Goal: Task Accomplishment & Management: Complete application form

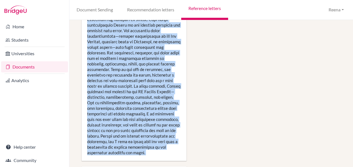
scroll to position [620, 0]
drag, startPoint x: 87, startPoint y: 85, endPoint x: 166, endPoint y: 161, distance: 109.3
click at [166, 161] on div "Submitted Talar Dirwartanian Biology SL 7 I have been teaching Ananya Biology S…" at bounding box center [134, 143] width 105 height 1289
copy div "It has been a privilege to teach and mentor Ananya over the past several years,…"
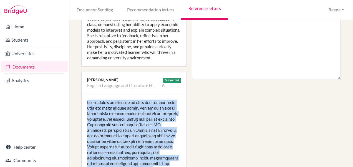
scroll to position [333, 0]
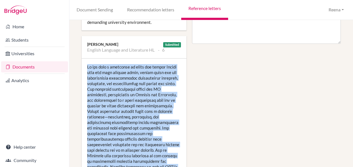
copy div "It has been a privilege to teach and mentor Ananya over the past several years,…"
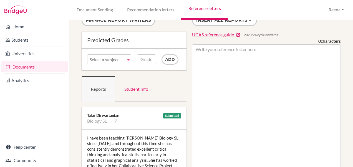
scroll to position [0, 0]
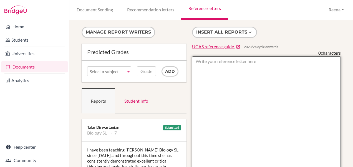
paste textarea "It has been a privilege to teach and mentor Ananya over the past several years,…"
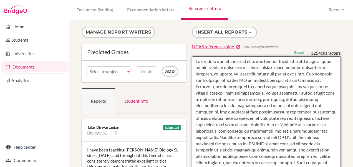
drag, startPoint x: 193, startPoint y: 60, endPoint x: 277, endPoint y: 92, distance: 89.5
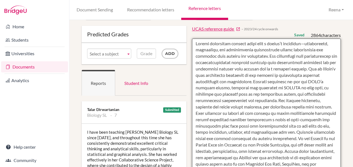
scroll to position [19, 0]
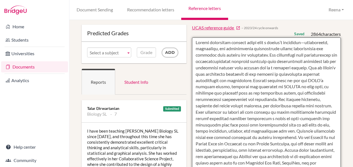
drag, startPoint x: 299, startPoint y: 98, endPoint x: 219, endPoint y: 113, distance: 81.0
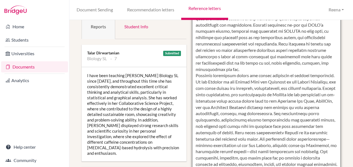
scroll to position [75, 0]
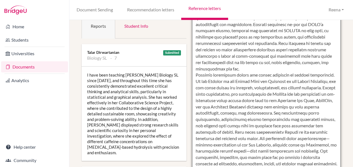
click at [220, 139] on textarea at bounding box center [266, 141] width 149 height 321
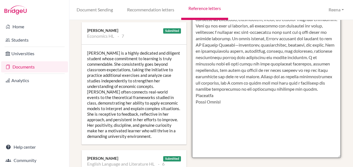
scroll to position [231, 0]
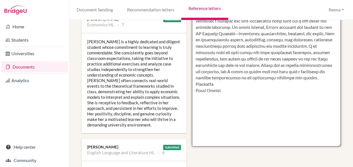
drag, startPoint x: 209, startPoint y: 151, endPoint x: 279, endPoint y: 106, distance: 82.4
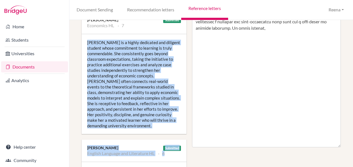
scroll to position [236, 0]
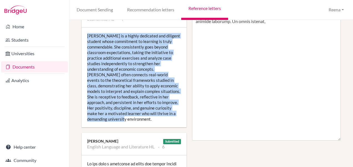
drag, startPoint x: 88, startPoint y: 90, endPoint x: 173, endPoint y: 114, distance: 88.3
click at [173, 114] on div "Ananya is a highly dedicated and diligent student whose commitment to learning …" at bounding box center [134, 77] width 105 height 100
copy div "Ananya is a highly dedicated and diligent student whose commitment to learning …"
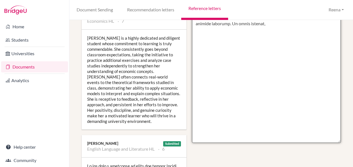
drag, startPoint x: 305, startPoint y: 22, endPoint x: 308, endPoint y: 28, distance: 6.6
paste textarea "Ananya is a highly dedicated and diligent student whose commitment to learning …"
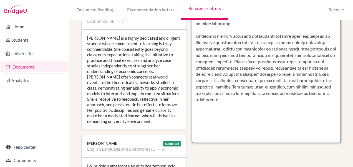
scroll to position [232, 0]
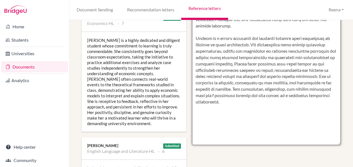
drag, startPoint x: 232, startPoint y: 64, endPoint x: 323, endPoint y: 78, distance: 91.4
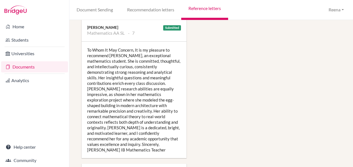
scroll to position [767, 0]
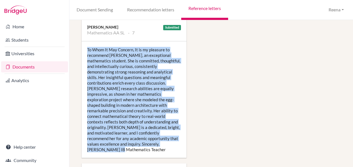
drag, startPoint x: 88, startPoint y: 42, endPoint x: 178, endPoint y: 136, distance: 130.1
click at [178, 136] on div "To Whom It May Concern, It is my pleasure to recommend Ananya, an exceptional m…" at bounding box center [134, 99] width 105 height 117
copy div "To Whom It May Concern, It is my pleasure to recommend Ananya, an exceptional m…"
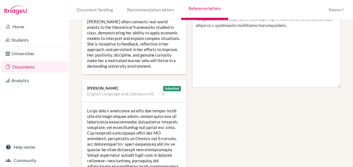
scroll to position [250, 0]
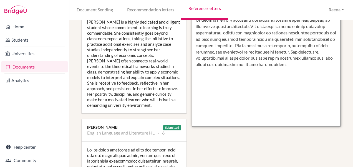
paste textarea "To Whom It May Concern, It is my pleasure to recommend Ananya, an exceptional m…"
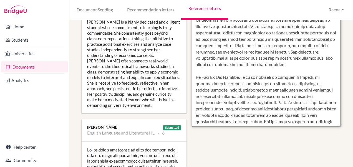
scroll to position [36, 0]
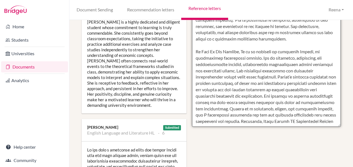
drag, startPoint x: 194, startPoint y: 45, endPoint x: 259, endPoint y: 55, distance: 65.8
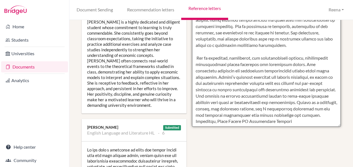
scroll to position [25, 0]
drag, startPoint x: 194, startPoint y: 57, endPoint x: 346, endPoint y: 71, distance: 152.4
click at [346, 71] on div "Manage report writers Predicted Grades Subject Biology SL Economics HL English …" at bounding box center [211, 93] width 284 height 147
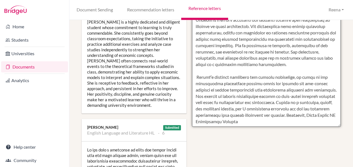
scroll to position [6, 0]
drag, startPoint x: 280, startPoint y: 110, endPoint x: 309, endPoint y: 122, distance: 31.5
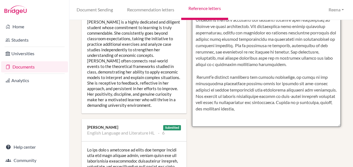
scroll to position [0, 0]
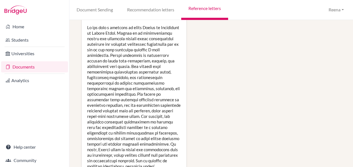
scroll to position [916, 0]
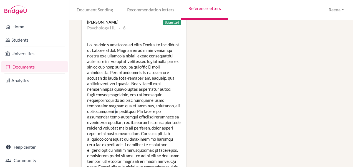
drag, startPoint x: 141, startPoint y: 98, endPoint x: 112, endPoint y: 98, distance: 28.6
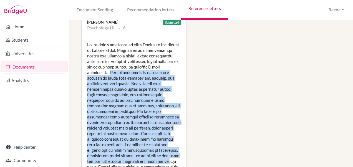
drag, startPoint x: 140, startPoint y: 60, endPoint x: 144, endPoint y: 150, distance: 89.1
copy div "Ananya possesses an outstanding ability to write well-structured, logical, and …"
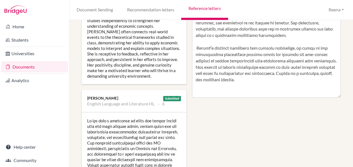
scroll to position [275, 0]
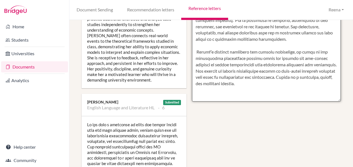
paste textarea "Ananya possesses an outstanding ability to write well-structured, logical, and …"
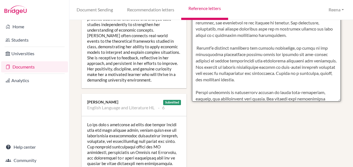
scroll to position [74, 0]
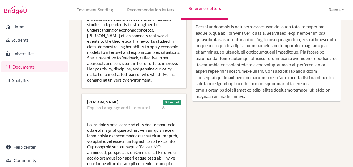
drag, startPoint x: 204, startPoint y: 92, endPoint x: 250, endPoint y: 112, distance: 49.5
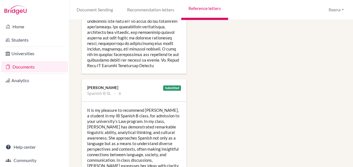
scroll to position [1201, 0]
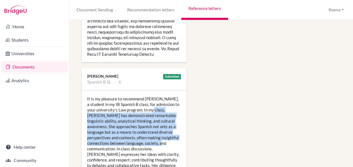
drag, startPoint x: 155, startPoint y: 97, endPoint x: 171, endPoint y: 129, distance: 36.0
click at [171, 129] on div "It is my pleasure to recommend Aanya, a student in my IB Spanish B class, for a…" at bounding box center [134, 148] width 105 height 117
copy div "Aanya has demonstrated remarkable linguistic ability, analytical thinking, and …"
click at [171, 129] on div "It is my pleasure to recommend Aanya, a student in my IB Spanish B class, for a…" at bounding box center [134, 148] width 105 height 117
drag, startPoint x: 156, startPoint y: 97, endPoint x: 173, endPoint y: 131, distance: 38.0
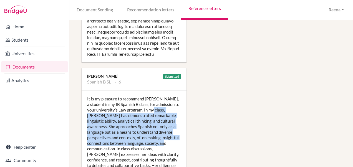
click at [173, 131] on div "It is my pleasure to recommend Aanya, a student in my IB Spanish B class, for a…" at bounding box center [134, 148] width 105 height 117
copy div "Aanya has demonstrated remarkable linguistic ability, analytical thinking, and …"
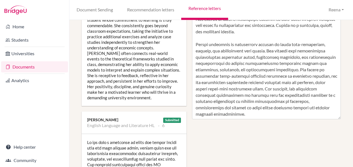
scroll to position [82, 0]
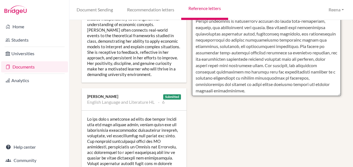
scroll to position [87, 0]
paste textarea "Aanya has demonstrated remarkable linguistic ability, analytical thinking, and …"
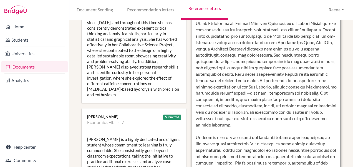
scroll to position [166, 0]
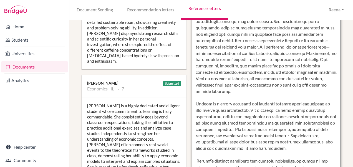
drag, startPoint x: 193, startPoint y: 66, endPoint x: 323, endPoint y: 97, distance: 133.5
click at [323, 97] on textarea at bounding box center [266, 50] width 149 height 321
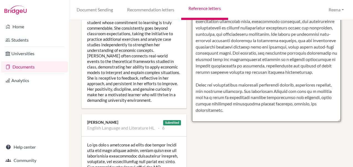
scroll to position [256, 0]
paste textarea "Ananya’s leadership within the school community is equally commendable. As the …"
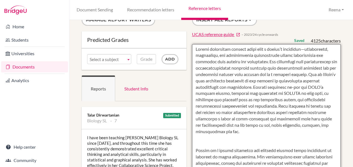
scroll to position [0, 0]
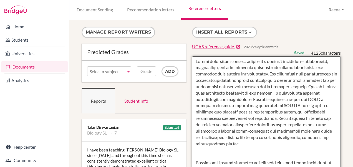
type textarea "Ananya approaches complex ideas with a lawyer’s precision—questioning, evaluati…"
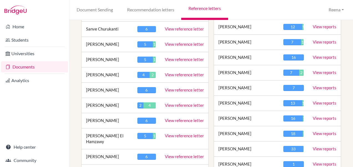
scroll to position [346, 0]
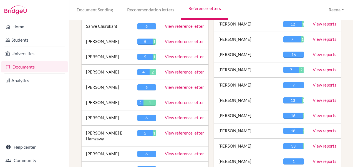
click at [175, 100] on link "View reference letter" at bounding box center [184, 102] width 39 height 5
click at [172, 100] on link "View reference letter" at bounding box center [184, 102] width 39 height 5
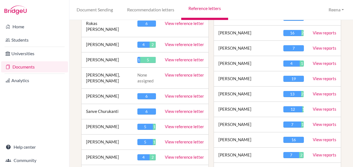
scroll to position [259, 0]
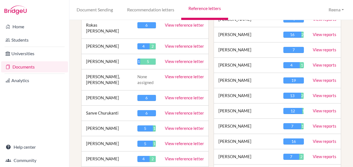
click at [173, 59] on link "View reference letter" at bounding box center [184, 61] width 39 height 5
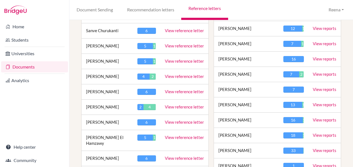
scroll to position [363, 0]
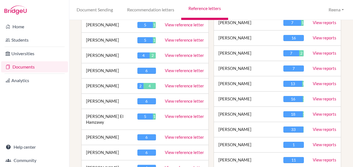
click at [181, 83] on link "View reference letter" at bounding box center [184, 85] width 39 height 5
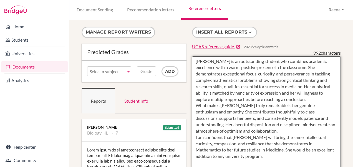
type textarea "[PERSON_NAME] is an outstanding student who combines academic excellence with a…"
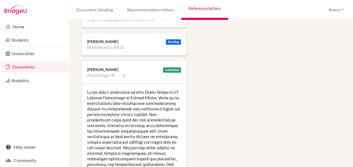
scroll to position [646, 0]
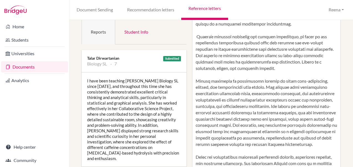
scroll to position [71, 0]
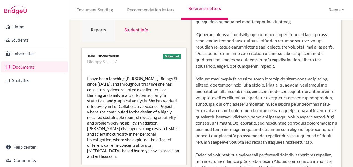
click at [197, 142] on textarea at bounding box center [266, 145] width 149 height 321
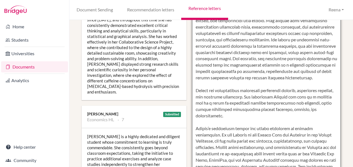
scroll to position [150, 0]
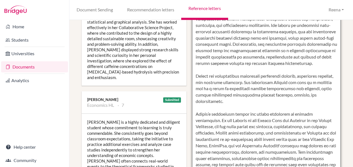
type textarea "Ananya approaches complex ideas with a lawyer’s precision—questioning, evaluati…"
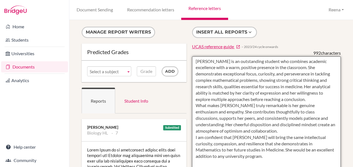
drag, startPoint x: 193, startPoint y: 136, endPoint x: 234, endPoint y: 161, distance: 48.5
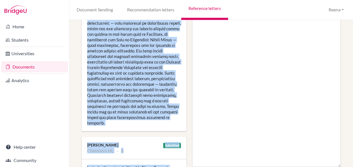
scroll to position [220, 0]
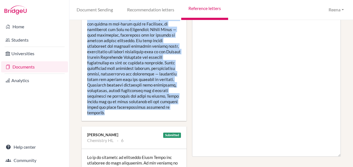
drag, startPoint x: 88, startPoint y: 54, endPoint x: 154, endPoint y: 112, distance: 87.5
click at [154, 112] on div at bounding box center [134, 21] width 105 height 200
copy div "Aanya Dilip is an outstanding student whose deep passion for Biology and fascin…"
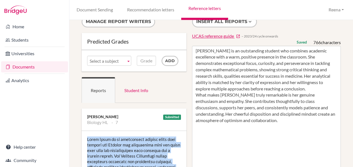
scroll to position [0, 0]
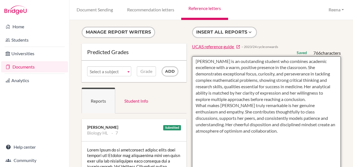
paste textarea "Aanya Dilip is an outstanding student whose deep passion for Biology and fascin…"
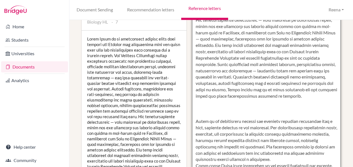
scroll to position [117, 0]
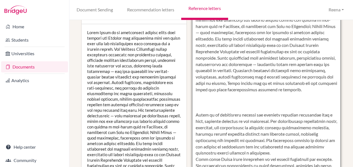
click at [194, 115] on textarea "Aanya is an outstanding student who combines academic excellence with a warm, p…" at bounding box center [266, 99] width 149 height 321
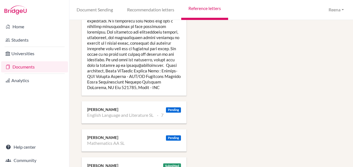
scroll to position [543, 0]
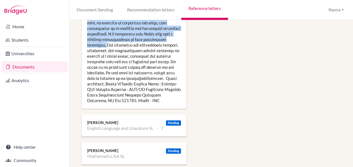
drag, startPoint x: 88, startPoint y: 56, endPoint x: 109, endPoint y: 48, distance: 22.9
copy div "It is my pleasure to recommend Aanya Dilip for admission to your university. As…"
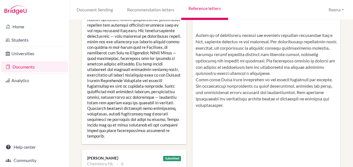
scroll to position [187, 0]
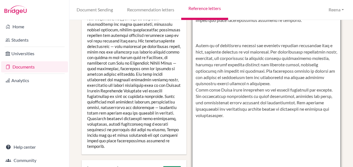
click at [247, 129] on textarea "Aanya is an outstanding student who combines academic excellence with a warm, p…" at bounding box center [266, 30] width 149 height 321
click at [202, 38] on textarea "Aanya is an outstanding student who combines academic excellence with a warm, p…" at bounding box center [266, 30] width 149 height 321
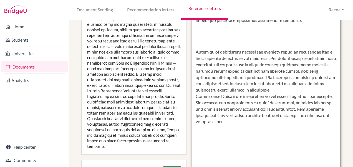
paste textarea "It is my pleasure to recommend Aanya Dilip for admission to your university. As…"
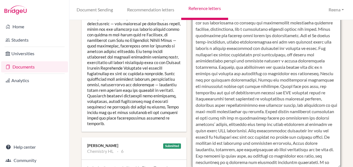
scroll to position [201, 0]
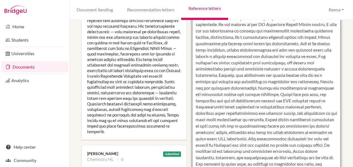
drag, startPoint x: 193, startPoint y: 35, endPoint x: 213, endPoint y: 64, distance: 35.1
click at [213, 64] on textarea "Aanya is an outstanding student who combines academic excellence with a warm, p…" at bounding box center [266, 15] width 149 height 321
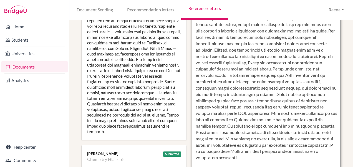
click at [271, 81] on textarea "Aanya is an outstanding student who combines academic excellence with a warm, p…" at bounding box center [266, 15] width 149 height 321
click at [318, 74] on textarea "Aanya is an outstanding student who combines academic excellence with a warm, p…" at bounding box center [266, 15] width 149 height 321
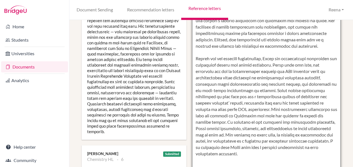
scroll to position [21, 0]
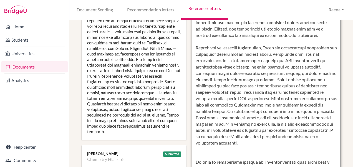
drag, startPoint x: 299, startPoint y: 73, endPoint x: 311, endPoint y: 90, distance: 21.2
click at [311, 90] on textarea "Aanya is an outstanding student who combines academic excellence with a warm, p…" at bounding box center [266, 15] width 149 height 321
click at [324, 87] on textarea "Aanya is an outstanding student who combines academic excellence with a warm, p…" at bounding box center [266, 15] width 149 height 321
drag, startPoint x: 292, startPoint y: 99, endPoint x: 295, endPoint y: 120, distance: 21.3
click at [295, 120] on textarea "Aanya is an outstanding student who combines academic excellence with a warm, p…" at bounding box center [266, 15] width 149 height 321
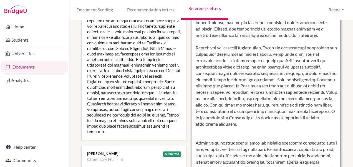
click at [245, 111] on textarea "Aanya is an outstanding student who combines academic excellence with a warm, p…" at bounding box center [266, 15] width 149 height 321
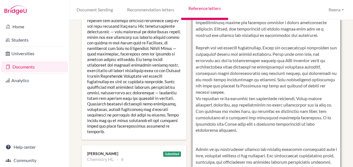
drag, startPoint x: 312, startPoint y: 136, endPoint x: 316, endPoint y: 148, distance: 11.9
click at [316, 148] on textarea "Aanya is an outstanding student who combines academic excellence with a warm, p…" at bounding box center [266, 15] width 149 height 321
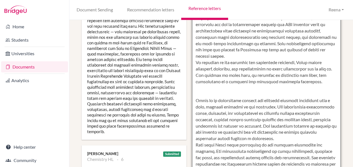
scroll to position [63, 0]
drag, startPoint x: 206, startPoint y: 113, endPoint x: 286, endPoint y: 122, distance: 80.6
click at [286, 122] on textarea "Aanya is an outstanding student who combines academic excellence with a warm, p…" at bounding box center [266, 15] width 149 height 321
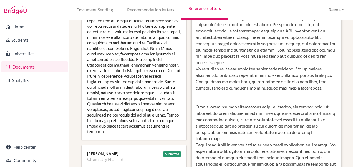
scroll to position [82, 0]
drag, startPoint x: 193, startPoint y: 92, endPoint x: 219, endPoint y: 125, distance: 42.7
click at [219, 125] on textarea "Aanya is an outstanding student who combines academic excellence with a warm, p…" at bounding box center [266, 15] width 149 height 321
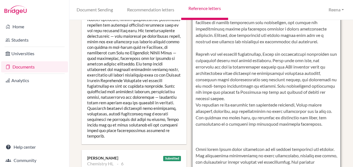
scroll to position [198, 0]
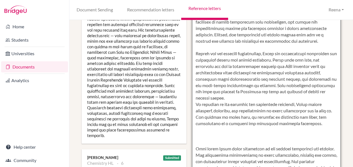
click at [262, 118] on textarea "Aanya is an outstanding student who combines academic excellence with a warm, p…" at bounding box center [266, 19] width 149 height 321
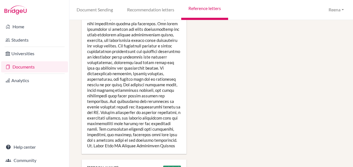
scroll to position [843, 0]
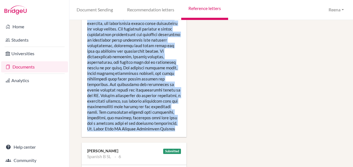
drag, startPoint x: 87, startPoint y: 61, endPoint x: 170, endPoint y: 140, distance: 114.4
click at [170, 137] on div at bounding box center [134, 15] width 105 height 244
copy div "It has been a privilege to teach Aanya Dilip in IB Diploma Psychology at Higher…"
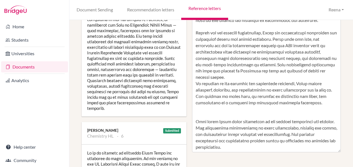
scroll to position [222, 0]
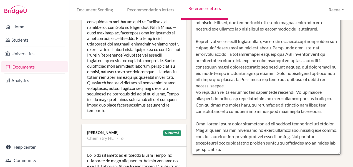
scroll to position [38, 0]
paste textarea "It has been a privilege to teach Aanya Dilip in IB Diploma Psychology at Higher…"
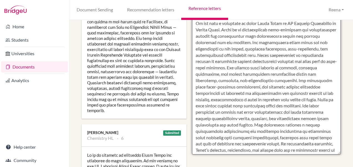
scroll to position [145, 0]
drag, startPoint x: 193, startPoint y: 42, endPoint x: 257, endPoint y: 60, distance: 66.5
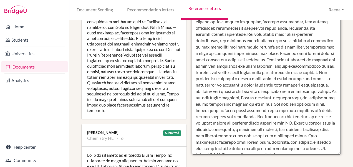
scroll to position [175, 0]
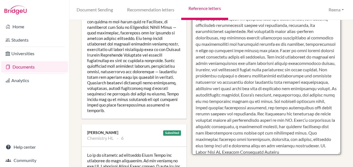
drag, startPoint x: 271, startPoint y: 100, endPoint x: 215, endPoint y: 141, distance: 69.1
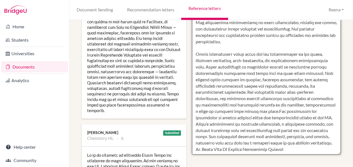
scroll to position [139, 0]
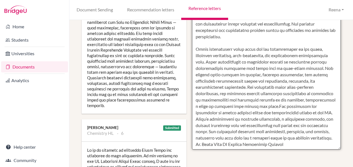
drag, startPoint x: 226, startPoint y: 125, endPoint x: 325, endPoint y: 145, distance: 100.7
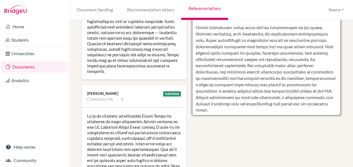
scroll to position [254, 0]
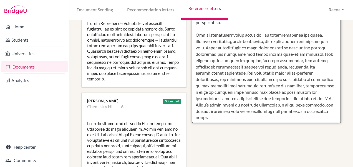
drag, startPoint x: 193, startPoint y: 104, endPoint x: 242, endPoint y: 122, distance: 52.0
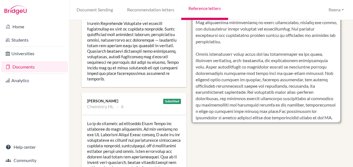
scroll to position [114, 0]
drag, startPoint x: 270, startPoint y: 99, endPoint x: 333, endPoint y: 107, distance: 63.2
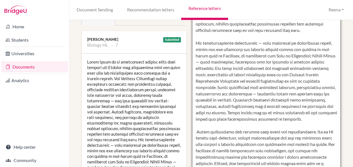
scroll to position [88, 0]
drag, startPoint x: 194, startPoint y: 55, endPoint x: 287, endPoint y: 139, distance: 125.3
click at [287, 139] on textarea "Aanya is an outstanding student who combines academic excellence with a warm, p…" at bounding box center [266, 129] width 149 height 321
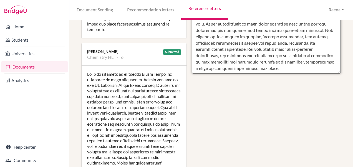
scroll to position [304, 0]
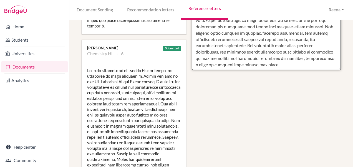
scroll to position [105, 0]
paste textarea "Her extracurricular achievements — from excelling in competitive sports, where …"
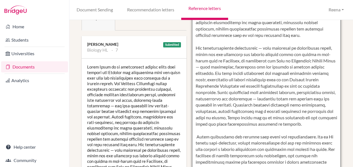
scroll to position [83, 0]
drag, startPoint x: 193, startPoint y: 60, endPoint x: 294, endPoint y: 148, distance: 133.7
click at [294, 148] on textarea "Aanya is an outstanding student who combines academic excellence with a warm, p…" at bounding box center [266, 134] width 149 height 321
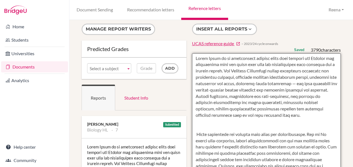
scroll to position [3, 0]
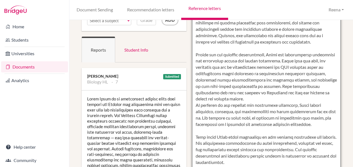
scroll to position [51, 0]
drag, startPoint x: 220, startPoint y: 137, endPoint x: 221, endPoint y: 145, distance: 7.5
click at [221, 145] on textarea "Aanya is an outstanding student who combines academic excellence with a warm, p…" at bounding box center [266, 165] width 149 height 321
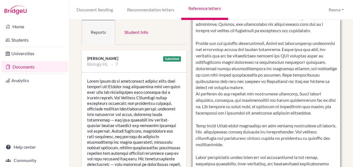
scroll to position [70, 0]
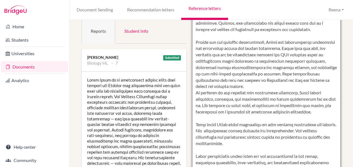
click at [206, 150] on textarea "Aanya is an outstanding student who combines academic excellence with a warm, p…" at bounding box center [266, 146] width 149 height 321
click at [194, 149] on textarea "Aanya is an outstanding student who combines academic excellence with a warm, p…" at bounding box center [266, 146] width 149 height 321
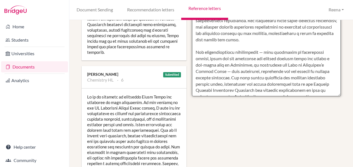
scroll to position [19, 0]
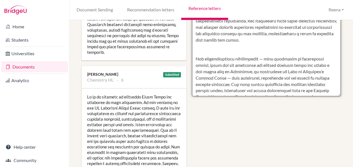
paste textarea "Aanya is an outstanding student who combines academic excellence with a warm, p…"
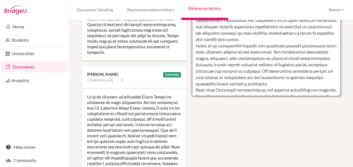
scroll to position [20, 0]
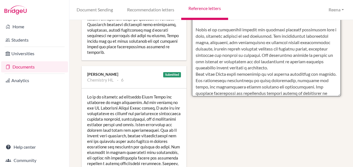
scroll to position [49, 0]
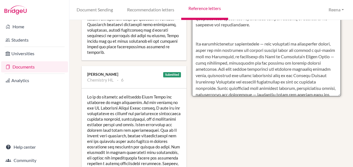
scroll to position [130, 0]
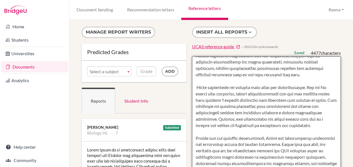
scroll to position [45, 0]
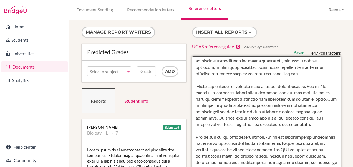
drag, startPoint x: 194, startPoint y: 98, endPoint x: 321, endPoint y: 137, distance: 132.9
drag, startPoint x: 321, startPoint y: 137, endPoint x: 208, endPoint y: 93, distance: 121.4
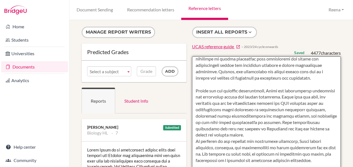
scroll to position [98, 0]
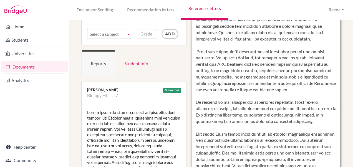
scroll to position [92, 0]
drag, startPoint x: 194, startPoint y: 65, endPoint x: 327, endPoint y: 100, distance: 137.9
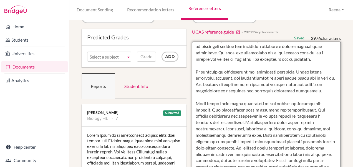
scroll to position [0, 0]
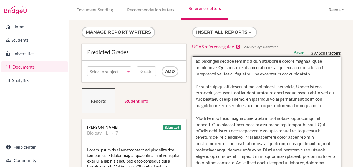
type textarea "Aanya Dilip is an outstanding student whose deep passion for Biology and fascin…"
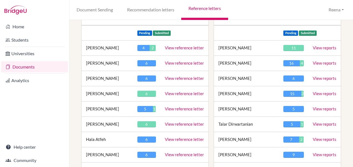
scroll to position [79, 0]
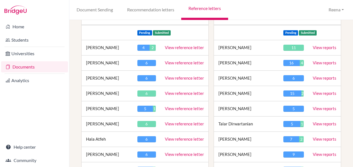
click at [174, 94] on link "View reference letter" at bounding box center [184, 93] width 39 height 5
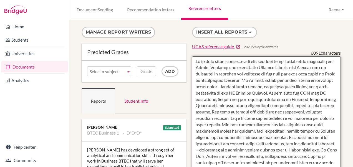
drag, startPoint x: 193, startPoint y: 66, endPoint x: 201, endPoint y: 75, distance: 12.4
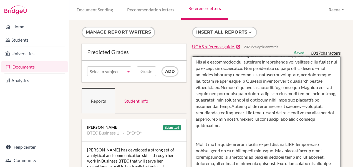
scroll to position [115, 0]
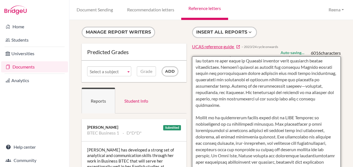
drag, startPoint x: 200, startPoint y: 135, endPoint x: 249, endPoint y: 145, distance: 49.7
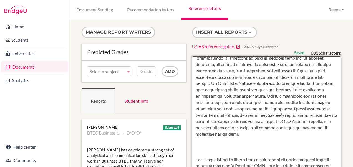
scroll to position [187, 0]
drag, startPoint x: 240, startPoint y: 101, endPoint x: 301, endPoint y: 117, distance: 63.0
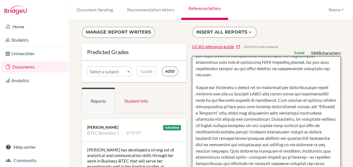
scroll to position [234, 0]
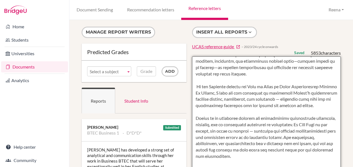
scroll to position [350, 0]
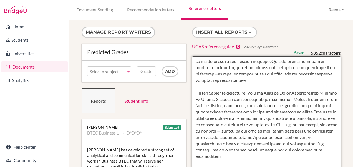
scroll to position [349, 0]
drag, startPoint x: 320, startPoint y: 119, endPoint x: 209, endPoint y: 138, distance: 112.5
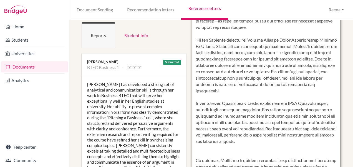
scroll to position [81, 0]
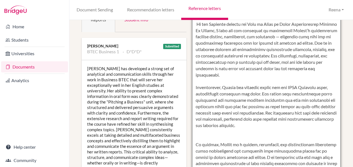
click at [194, 138] on textarea at bounding box center [266, 135] width 149 height 321
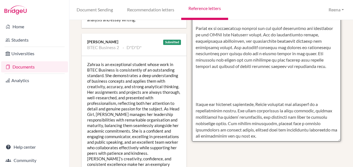
scroll to position [236, 0]
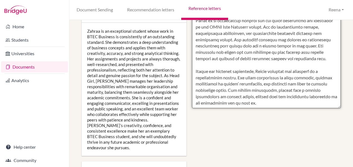
scroll to position [304, 0]
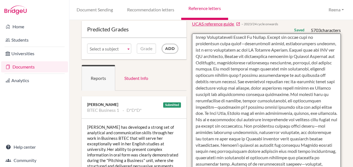
scroll to position [14, 0]
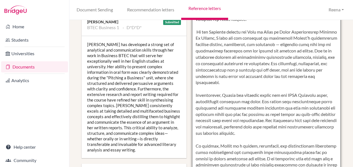
scroll to position [126, 0]
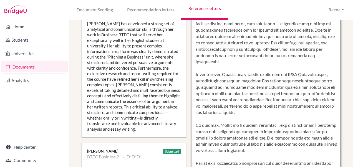
drag, startPoint x: 193, startPoint y: 112, endPoint x: 272, endPoint y: 142, distance: 84.2
click at [272, 142] on textarea at bounding box center [266, 90] width 149 height 321
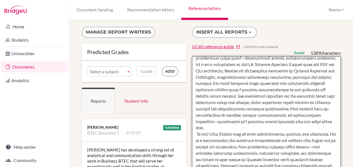
scroll to position [0, 0]
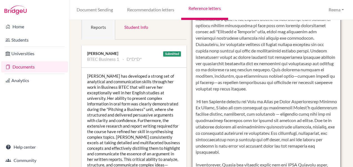
scroll to position [74, 0]
drag, startPoint x: 321, startPoint y: 121, endPoint x: 329, endPoint y: 137, distance: 18.1
click at [329, 137] on textarea at bounding box center [266, 142] width 149 height 321
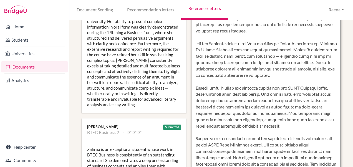
scroll to position [151, 0]
drag, startPoint x: 301, startPoint y: 100, endPoint x: 307, endPoint y: 114, distance: 14.9
click at [307, 114] on textarea at bounding box center [266, 65] width 149 height 321
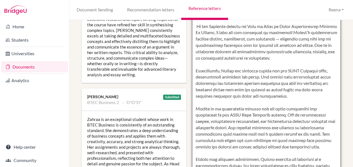
scroll to position [181, 0]
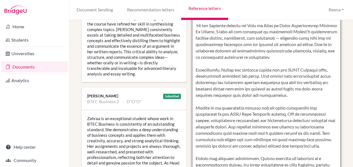
drag, startPoint x: 206, startPoint y: 127, endPoint x: 232, endPoint y: 140, distance: 29.8
click at [232, 140] on textarea at bounding box center [266, 35] width 149 height 321
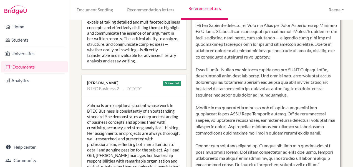
scroll to position [195, 0]
drag, startPoint x: 194, startPoint y: 56, endPoint x: 305, endPoint y: 88, distance: 115.0
click at [305, 88] on textarea at bounding box center [266, 22] width 149 height 321
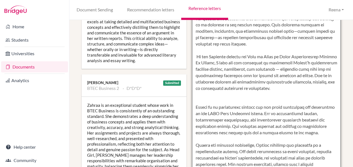
scroll to position [190, 0]
click at [305, 88] on textarea at bounding box center [266, 22] width 149 height 321
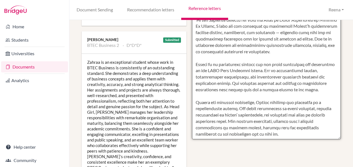
scroll to position [238, 0]
type textarea "Loremi Dolorsit, am consectetur Adipisc elitsed doei T inci utl etd magnaaliq e…"
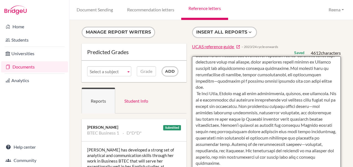
scroll to position [63, 0]
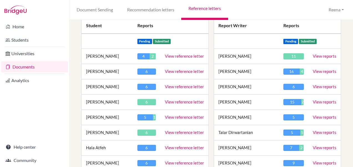
scroll to position [100, 0]
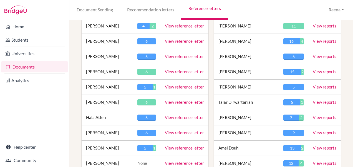
click at [184, 102] on link "View reference letter" at bounding box center [184, 102] width 39 height 5
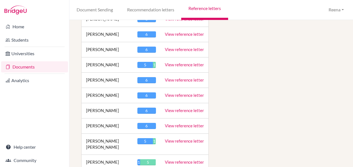
scroll to position [701, 0]
click at [179, 159] on link "View reference letter" at bounding box center [184, 161] width 39 height 5
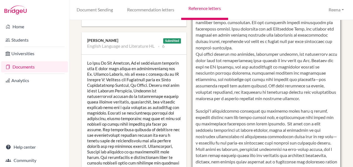
click at [217, 46] on textarea at bounding box center [266, 101] width 149 height 321
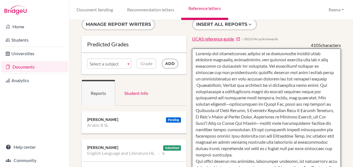
scroll to position [7, 0]
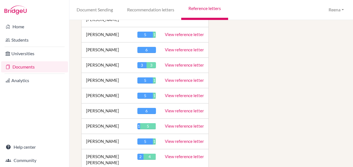
scroll to position [1135, 0]
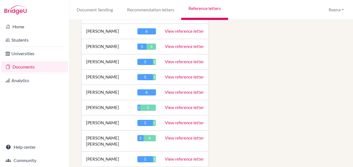
click at [178, 135] on link "View reference letter" at bounding box center [184, 137] width 39 height 5
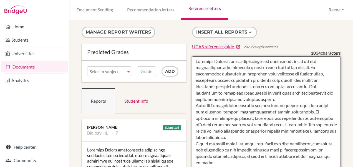
drag, startPoint x: 0, startPoint y: 0, endPoint x: 331, endPoint y: 93, distance: 343.5
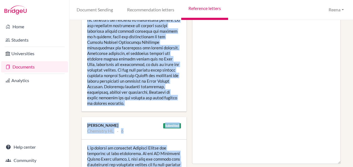
scroll to position [216, 0]
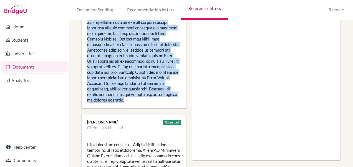
drag, startPoint x: 87, startPoint y: 69, endPoint x: 148, endPoint y: 100, distance: 68.6
click at [148, 100] on div at bounding box center [134, 16] width 105 height 183
copy div "Mohammed Abraar demonstrates exceptional curiosity about the human body, consis…"
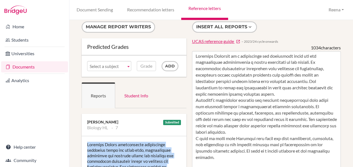
scroll to position [0, 0]
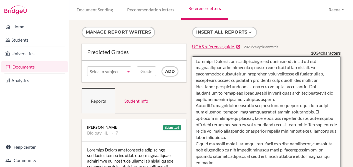
paste textarea "Mohammed Abraar demonstrates exceptional curiosity about the human body, consis…"
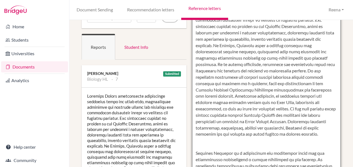
scroll to position [54, 0]
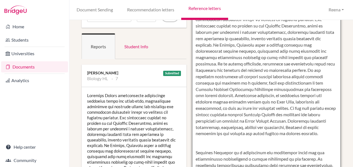
drag, startPoint x: 213, startPoint y: 96, endPoint x: 320, endPoint y: 134, distance: 114.6
click at [320, 134] on textarea at bounding box center [266, 162] width 149 height 321
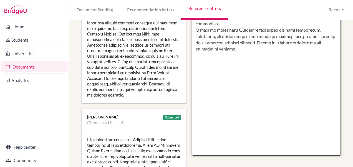
scroll to position [220, 0]
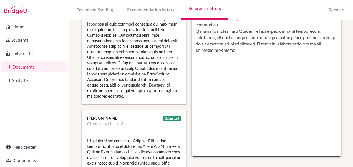
paste textarea "Alongside academics, he maintains balance and personal growth through sports su…"
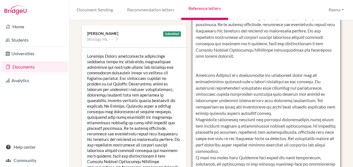
scroll to position [96, 0]
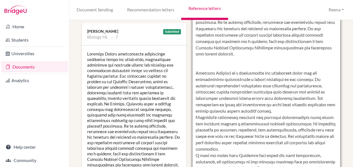
click at [234, 148] on textarea at bounding box center [266, 120] width 149 height 321
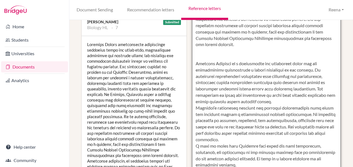
scroll to position [105, 0]
click at [234, 148] on textarea at bounding box center [266, 111] width 149 height 321
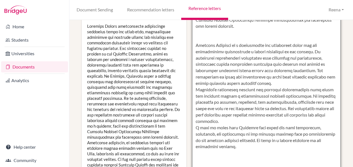
scroll to position [124, 0]
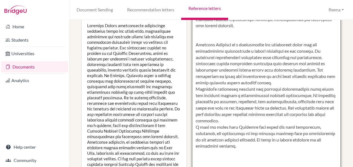
drag, startPoint x: 193, startPoint y: 126, endPoint x: 215, endPoint y: 150, distance: 33.0
click at [215, 150] on textarea at bounding box center [266, 92] width 149 height 321
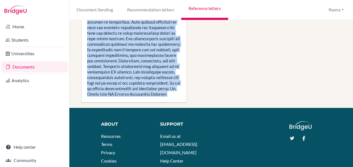
scroll to position [930, 0]
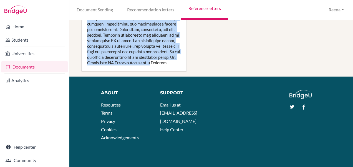
drag, startPoint x: 88, startPoint y: 84, endPoint x: 177, endPoint y: 59, distance: 93.2
copy div "It has been a pleasure to teach Mohammed Abraar Shanawaz in IB Diploma Psycholo…"
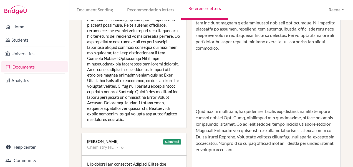
scroll to position [196, 0]
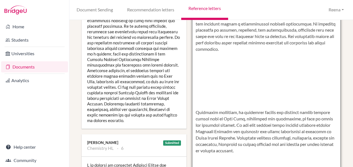
click at [205, 59] on textarea at bounding box center [266, 20] width 149 height 321
paste textarea "It has been a pleasure to teach Mohammed Abraar Shanawaz in IB Diploma Psycholo…"
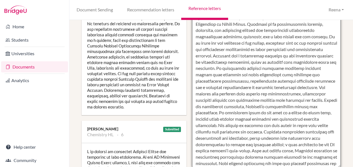
scroll to position [1, 0]
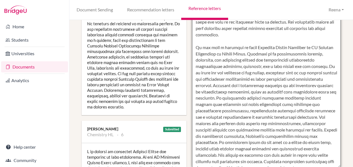
drag, startPoint x: 193, startPoint y: 46, endPoint x: 264, endPoint y: 54, distance: 72.3
click at [264, 54] on textarea at bounding box center [266, 7] width 149 height 321
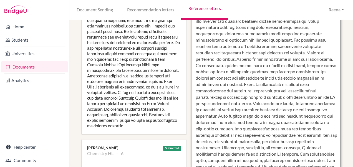
scroll to position [89, 0]
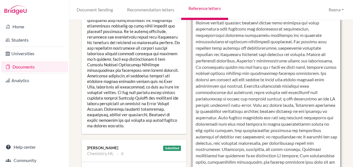
click at [297, 105] on textarea at bounding box center [266, 26] width 149 height 321
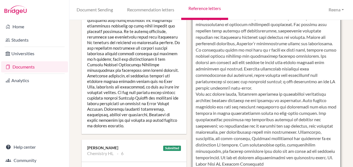
scroll to position [139, 0]
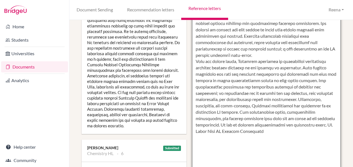
drag, startPoint x: 249, startPoint y: 126, endPoint x: 293, endPoint y: 139, distance: 45.6
click at [293, 139] on textarea at bounding box center [266, 26] width 149 height 321
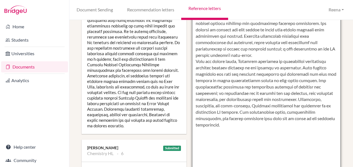
click at [195, 140] on textarea at bounding box center [266, 26] width 149 height 321
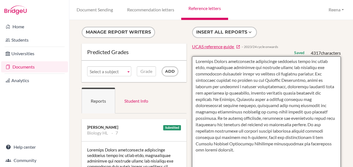
scroll to position [41, 0]
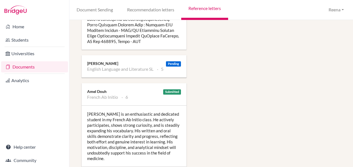
scroll to position [517, 0]
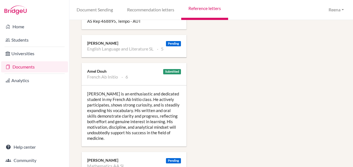
type textarea "Mohammed Abraar demonstrates exceptional curiosity about the human body, consis…"
drag, startPoint x: 85, startPoint y: 90, endPoint x: 98, endPoint y: 95, distance: 13.4
click at [98, 95] on div "Mohammed is an enthusiastic and dedicated student in my French Ab Initio class.…" at bounding box center [134, 115] width 105 height 61
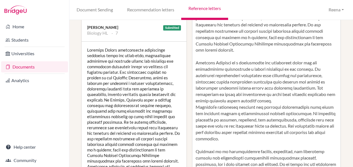
scroll to position [0, 0]
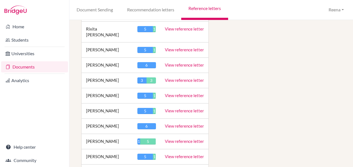
scroll to position [1102, 0]
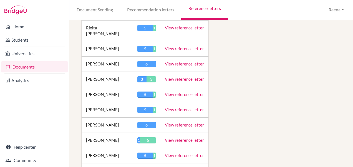
click at [169, 138] on link "View reference letter" at bounding box center [184, 140] width 39 height 5
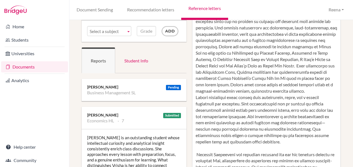
scroll to position [125, 0]
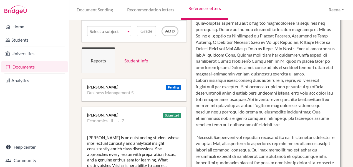
drag, startPoint x: 194, startPoint y: 93, endPoint x: 319, endPoint y: 138, distance: 133.1
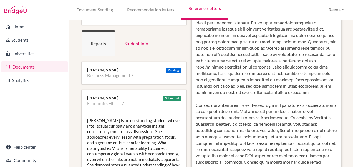
scroll to position [58, 0]
drag, startPoint x: 194, startPoint y: 52, endPoint x: 223, endPoint y: 92, distance: 49.8
click at [223, 92] on textarea at bounding box center [266, 159] width 149 height 321
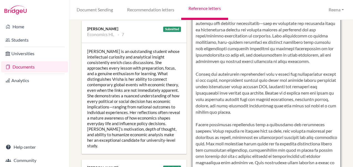
scroll to position [127, 0]
drag, startPoint x: 224, startPoint y: 131, endPoint x: 326, endPoint y: 155, distance: 104.3
click at [326, 155] on textarea at bounding box center [266, 90] width 149 height 321
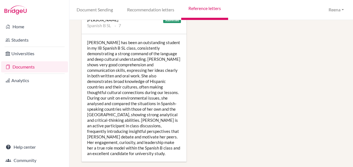
scroll to position [1079, 0]
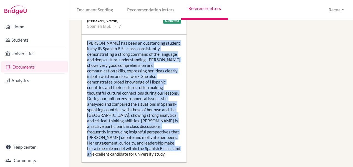
drag, startPoint x: 88, startPoint y: 42, endPoint x: 164, endPoint y: 148, distance: 130.2
click at [164, 148] on div "[PERSON_NAME] has been an outstanding student in my IB Spanish B SL class, cons…" at bounding box center [134, 99] width 105 height 128
copy div "[PERSON_NAME] has been an outstanding student in my IB Spanish B SL class, cons…"
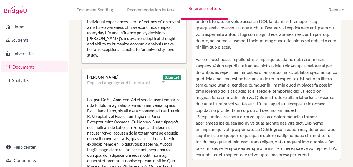
scroll to position [217, 0]
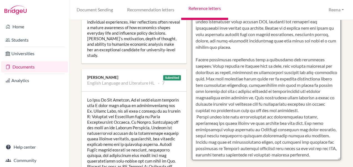
click at [211, 121] on textarea at bounding box center [266, -1] width 149 height 321
paste textarea "[PERSON_NAME] has been an outstanding student in my IB Spanish B SL class, cons…"
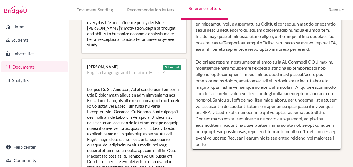
scroll to position [232, 0]
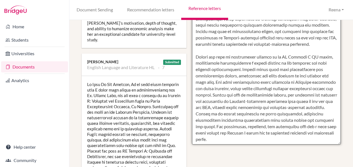
drag, startPoint x: 192, startPoint y: 73, endPoint x: 274, endPoint y: 126, distance: 97.3
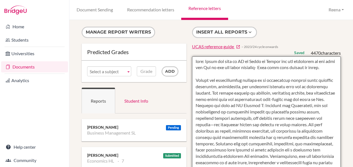
scroll to position [15, 0]
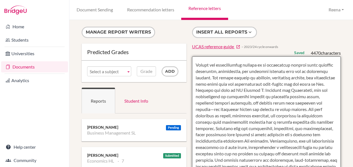
drag, startPoint x: 247, startPoint y: 89, endPoint x: 241, endPoint y: 97, distance: 10.3
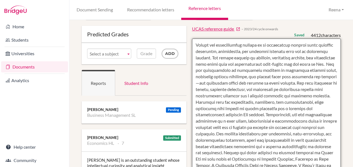
scroll to position [16, 0]
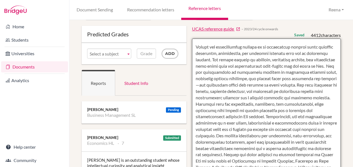
drag, startPoint x: 248, startPoint y: 72, endPoint x: 222, endPoint y: 91, distance: 32.3
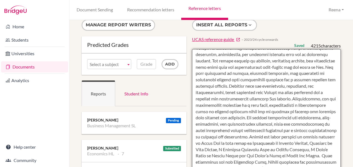
scroll to position [0, 0]
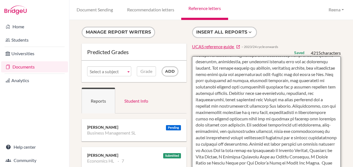
type textarea "note: [PERSON_NAME] has sent me RL on Email as [PERSON_NAME] was not appearing …"
